Goal: Task Accomplishment & Management: Use online tool/utility

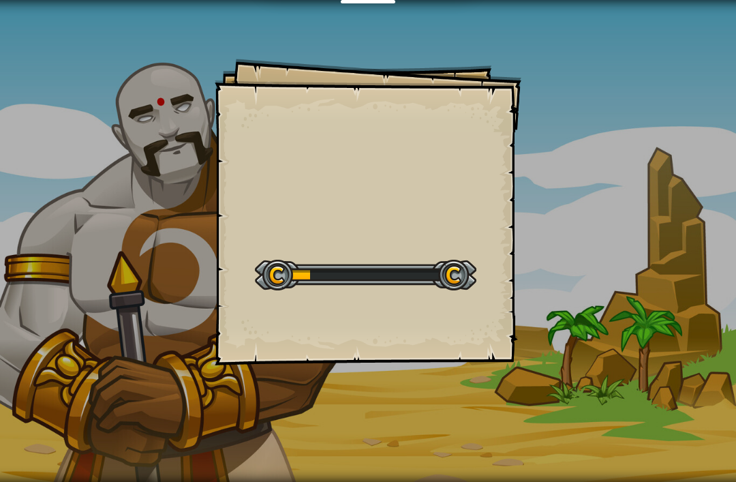
click at [467, 99] on div "Goals Start Level Error loading from server. Try refreshing the page. You'll ne…" at bounding box center [368, 212] width 307 height 307
click at [473, 98] on div "Goals Start Level Error loading from server. Try refreshing the page. You'll ne…" at bounding box center [368, 212] width 307 height 307
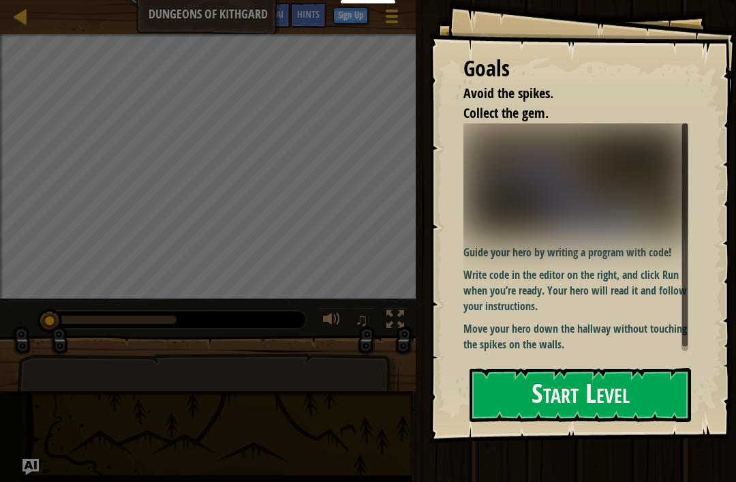
click at [608, 250] on div "Goals Avoid the spikes. Collect the gem. Guide your hero by writing a program w…" at bounding box center [583, 221] width 307 height 443
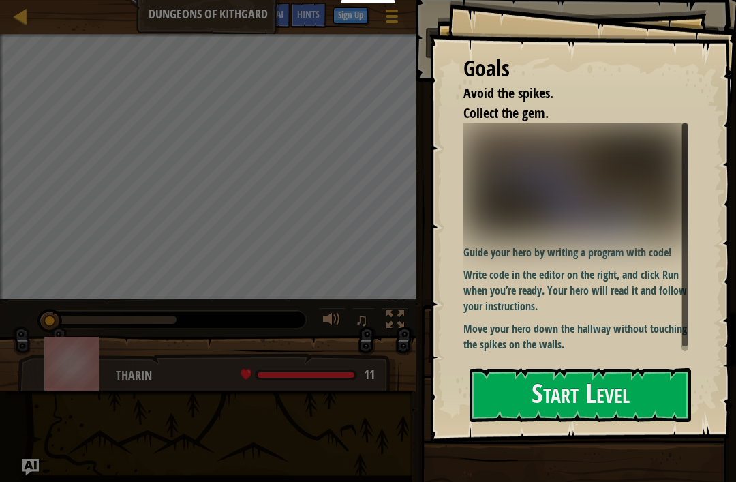
click at [600, 282] on p "Write code in the editor on the right, and click Run when you’re ready. Your he…" at bounding box center [576, 290] width 225 height 47
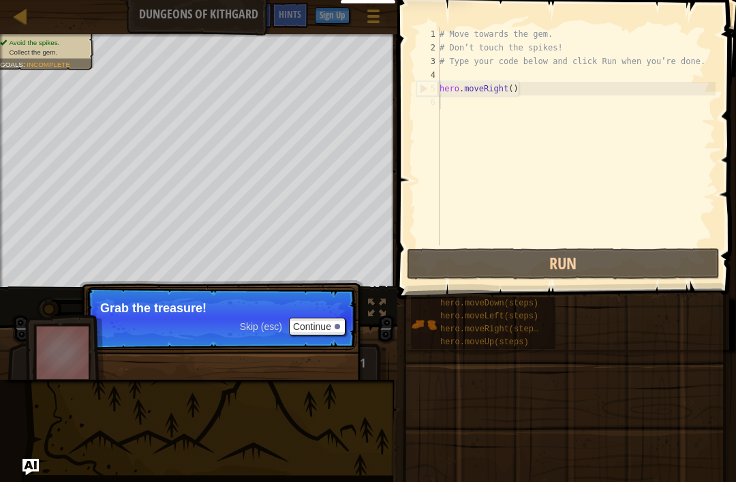
click at [351, 351] on div "Skip (esc) Continue Grab the treasure!" at bounding box center [221, 388] width 284 height 202
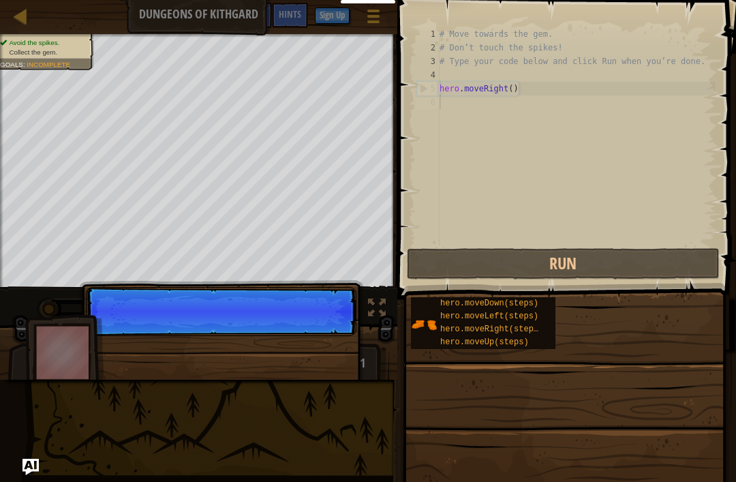
click at [537, 268] on button "Run" at bounding box center [563, 263] width 313 height 31
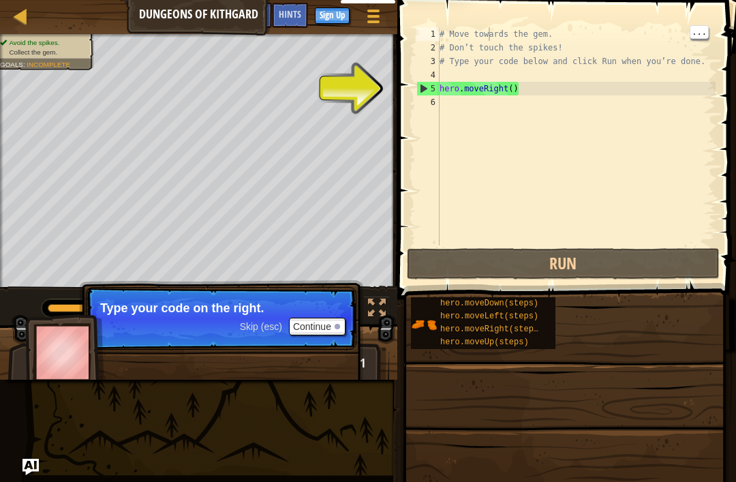
click at [556, 32] on div "# Move towards the gem. # Don’t touch the spikes! # Type your code below and cl…" at bounding box center [576, 149] width 279 height 245
click at [490, 42] on div "# Move towards the gem. # Don’t touch the spikes! # Type your code below and cl…" at bounding box center [576, 149] width 279 height 245
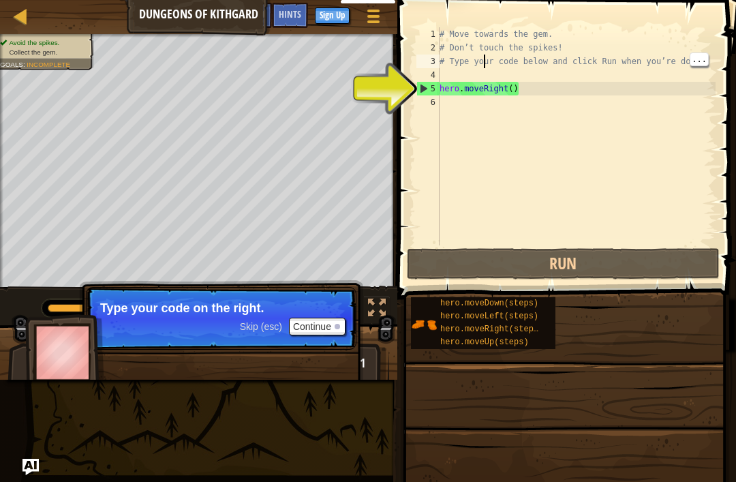
type textarea "# Move towards the gem."
click at [487, 35] on div "# Move towards the gem. # Don’t touch the spikes! # Type your code below and cl…" at bounding box center [576, 149] width 279 height 245
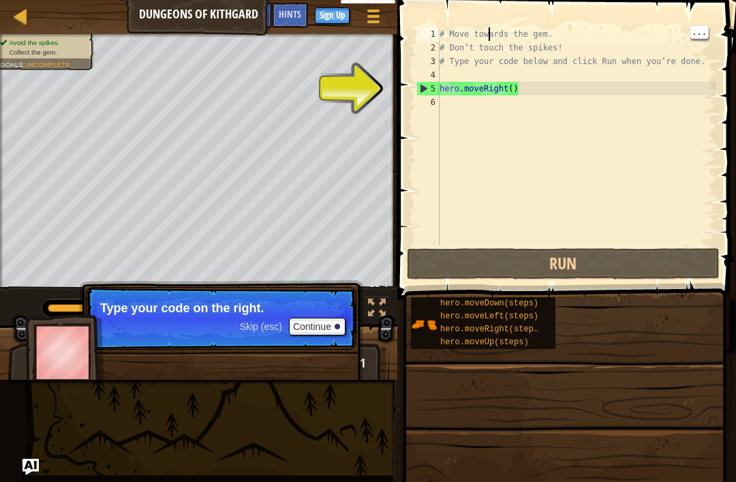
click at [509, 7] on span at bounding box center [568, 130] width 350 height 340
click at [522, 8] on span at bounding box center [568, 130] width 350 height 340
